Goal: Information Seeking & Learning: Find specific fact

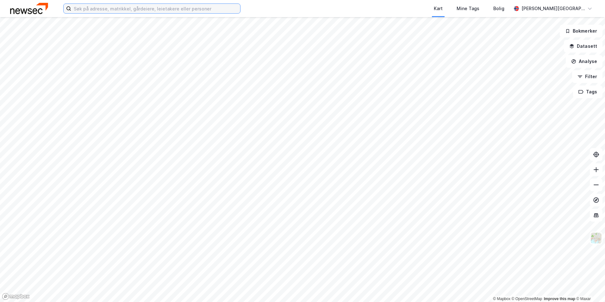
click at [176, 8] on input at bounding box center [155, 8] width 169 height 9
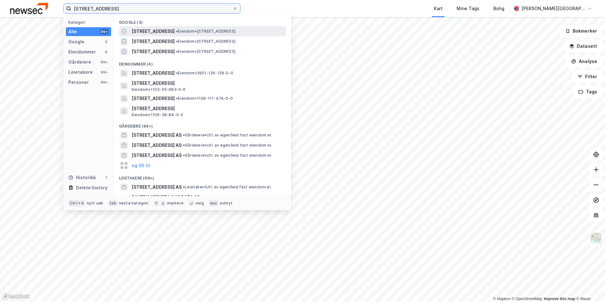
type input "[STREET_ADDRESS]"
click at [144, 30] on span "[STREET_ADDRESS]" at bounding box center [153, 32] width 43 height 8
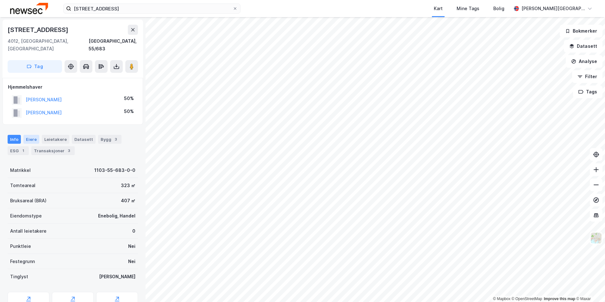
click at [32, 135] on div "Eiere" at bounding box center [31, 139] width 16 height 9
